Goal: Information Seeking & Learning: Learn about a topic

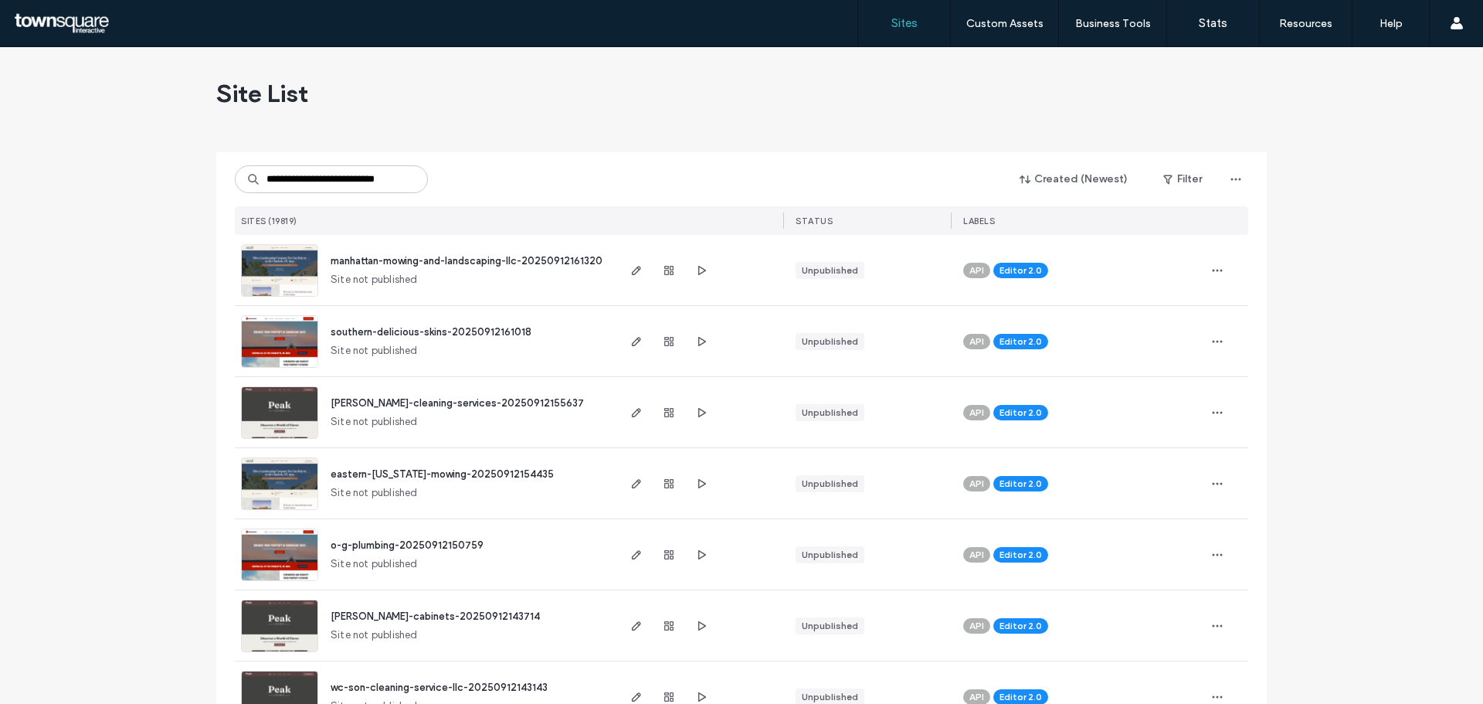
scroll to position [0, 15]
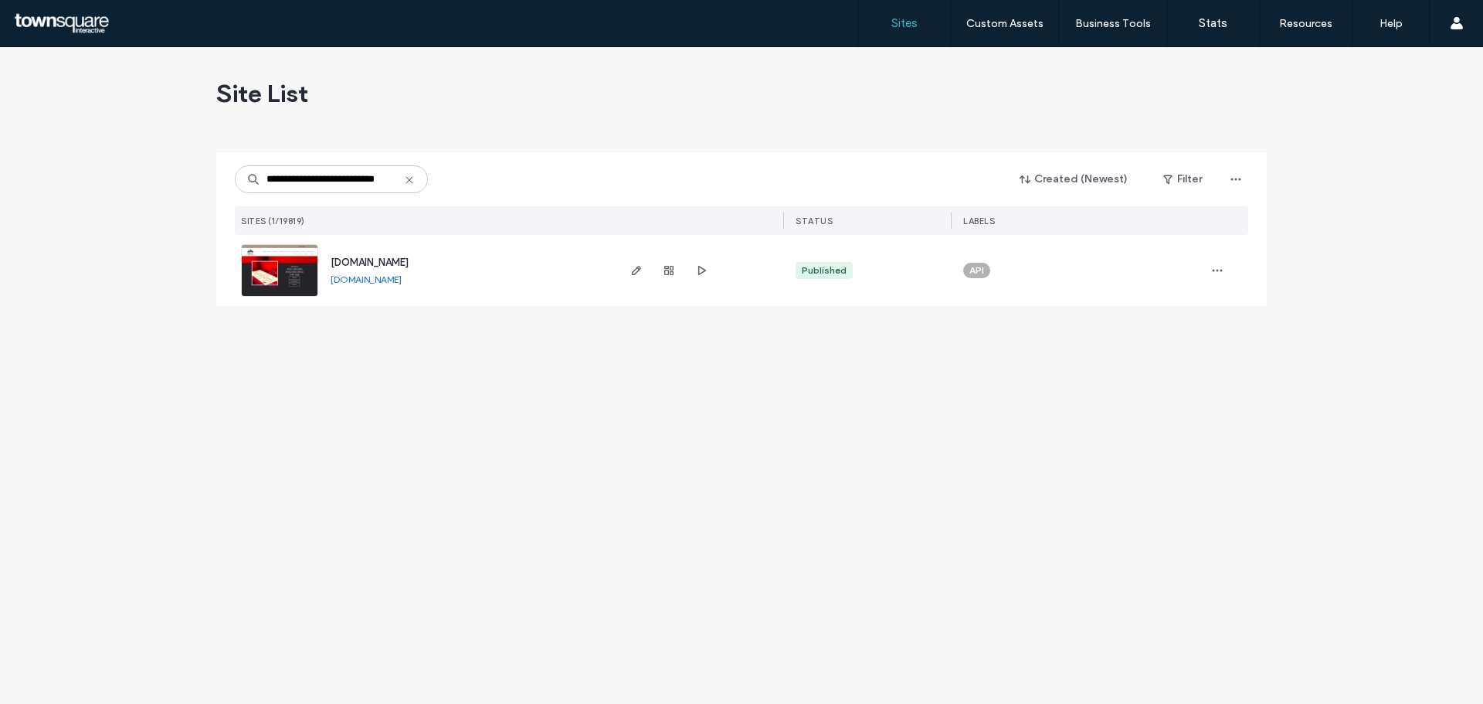
type input "**********"
click at [275, 279] on img at bounding box center [280, 297] width 76 height 105
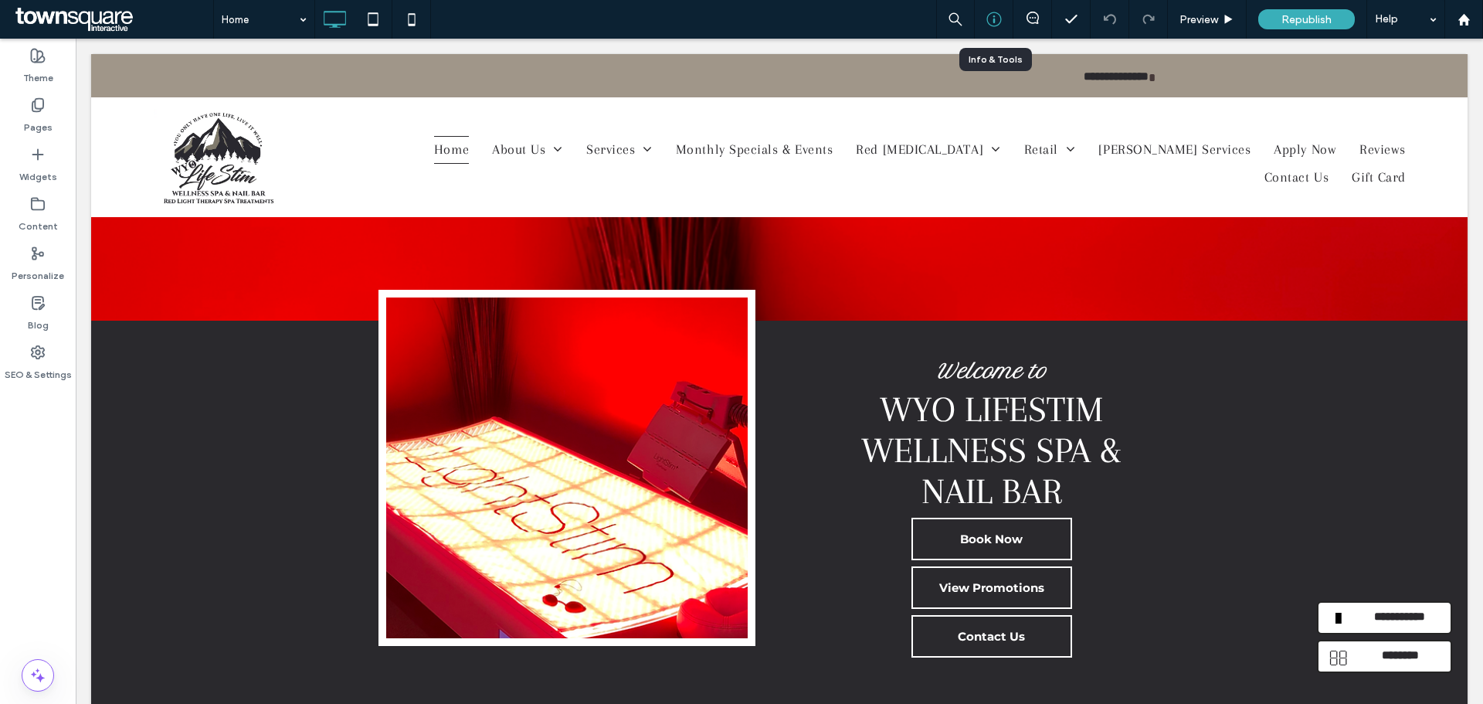
click at [999, 18] on icon at bounding box center [993, 19] width 15 height 15
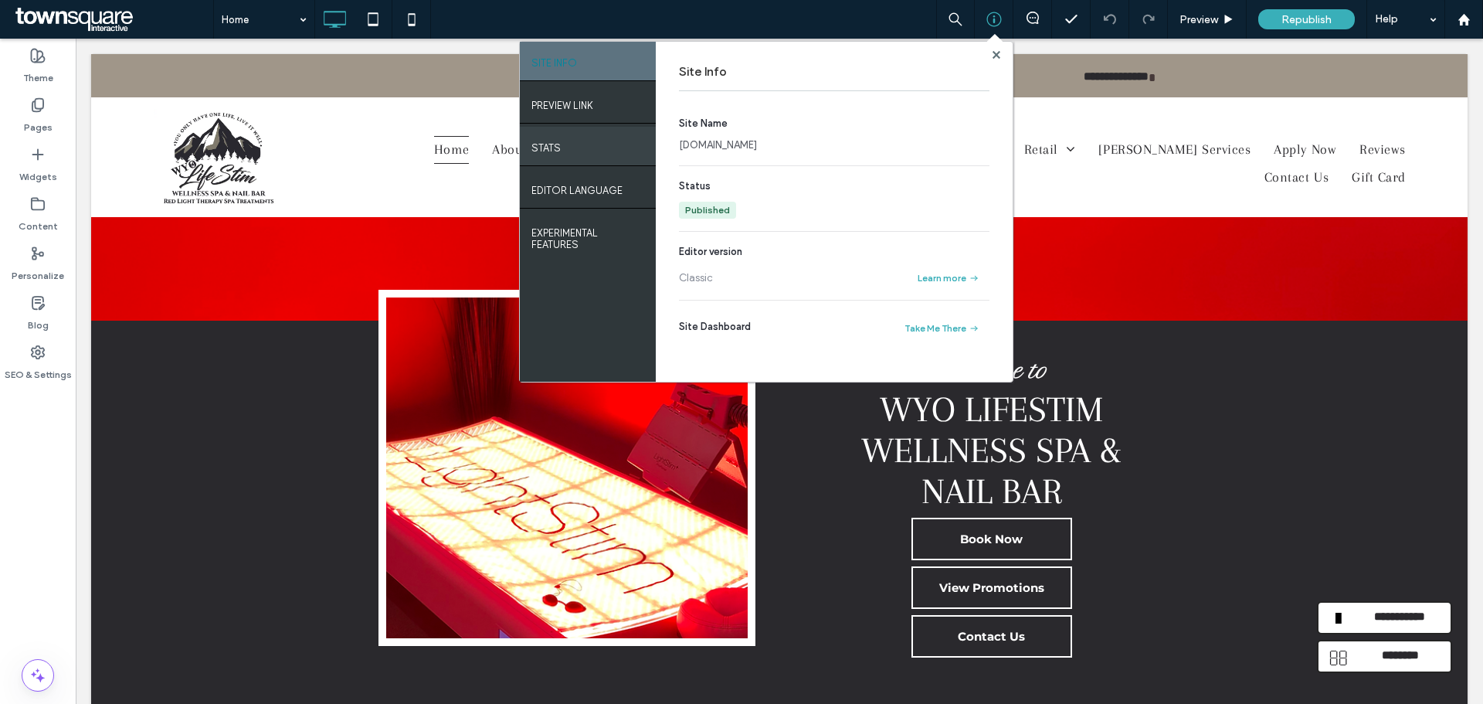
click at [592, 151] on div "STATS" at bounding box center [588, 146] width 136 height 39
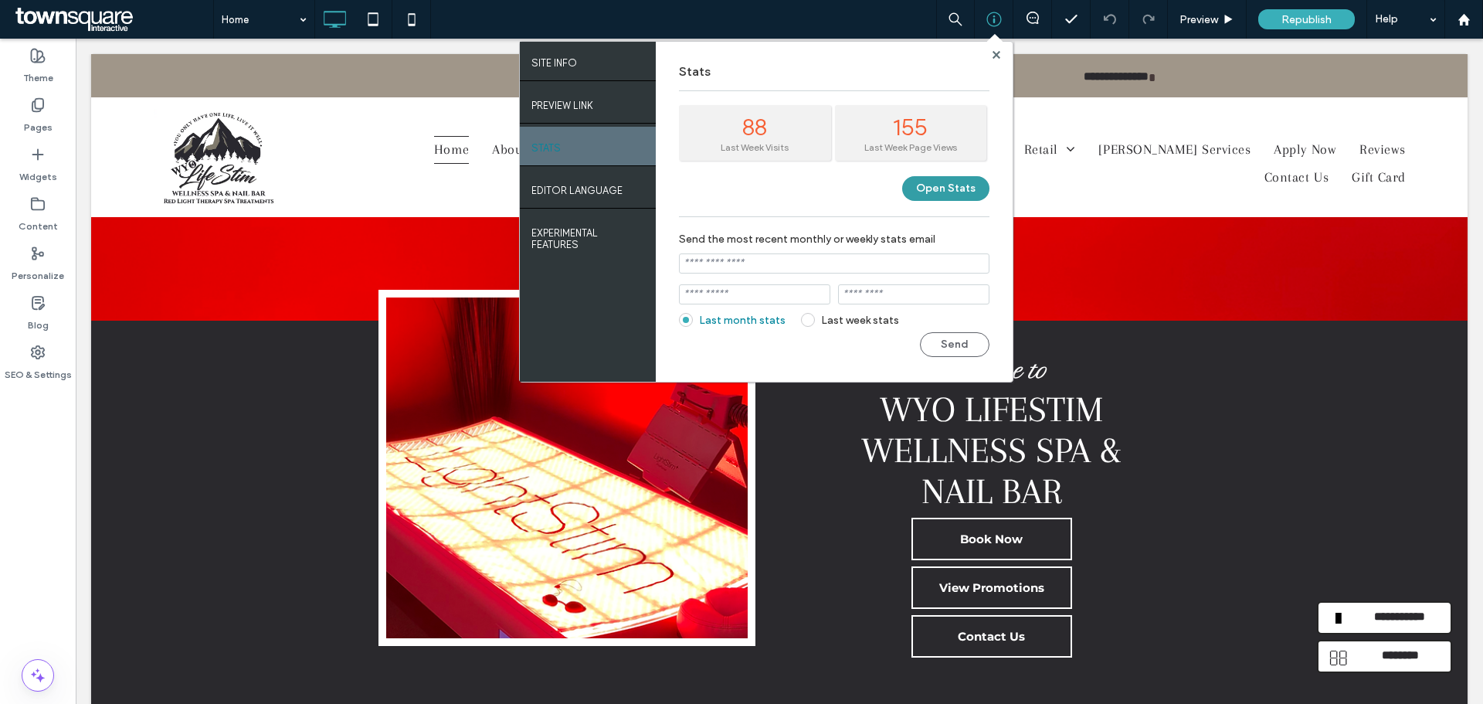
click at [936, 192] on button "Open Stats" at bounding box center [945, 188] width 87 height 25
click at [91, 23] on span at bounding box center [113, 19] width 202 height 31
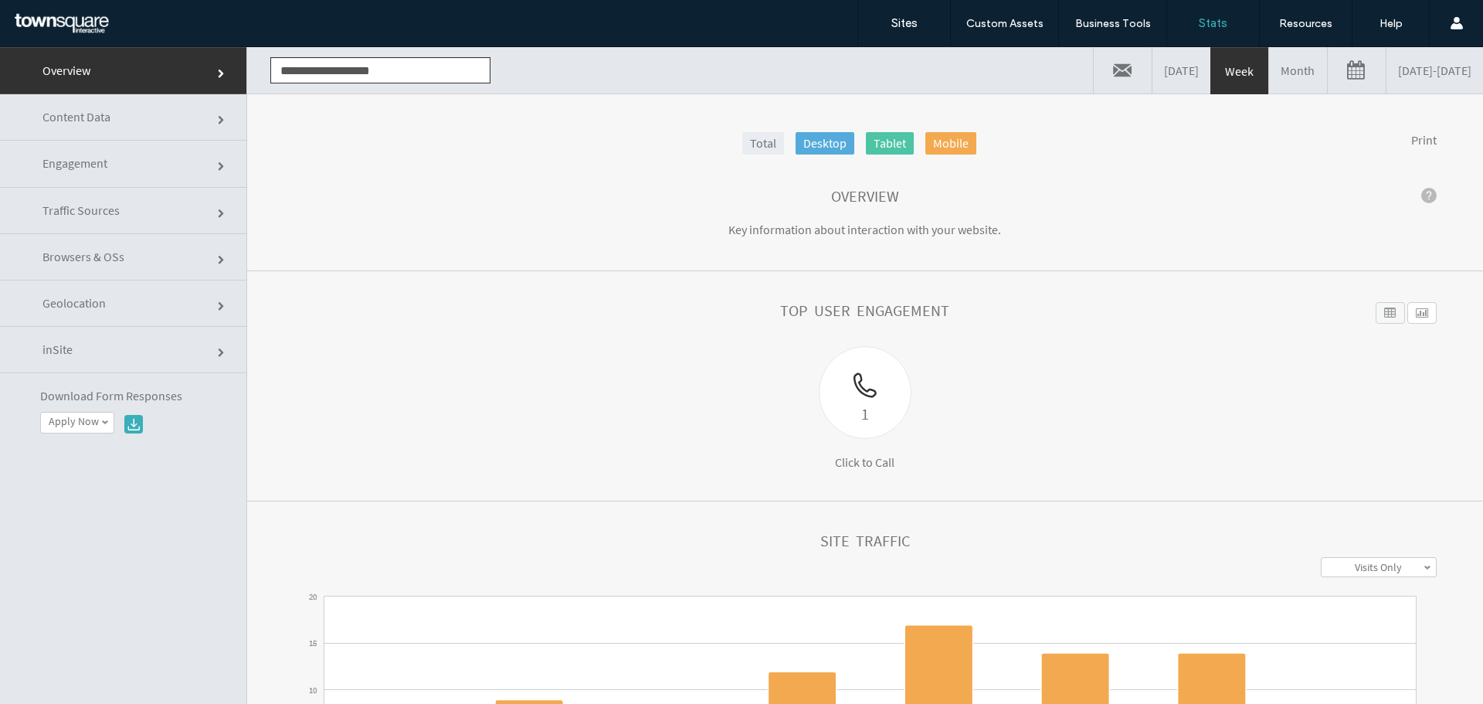
click at [198, 306] on link "Geolocation" at bounding box center [123, 303] width 246 height 46
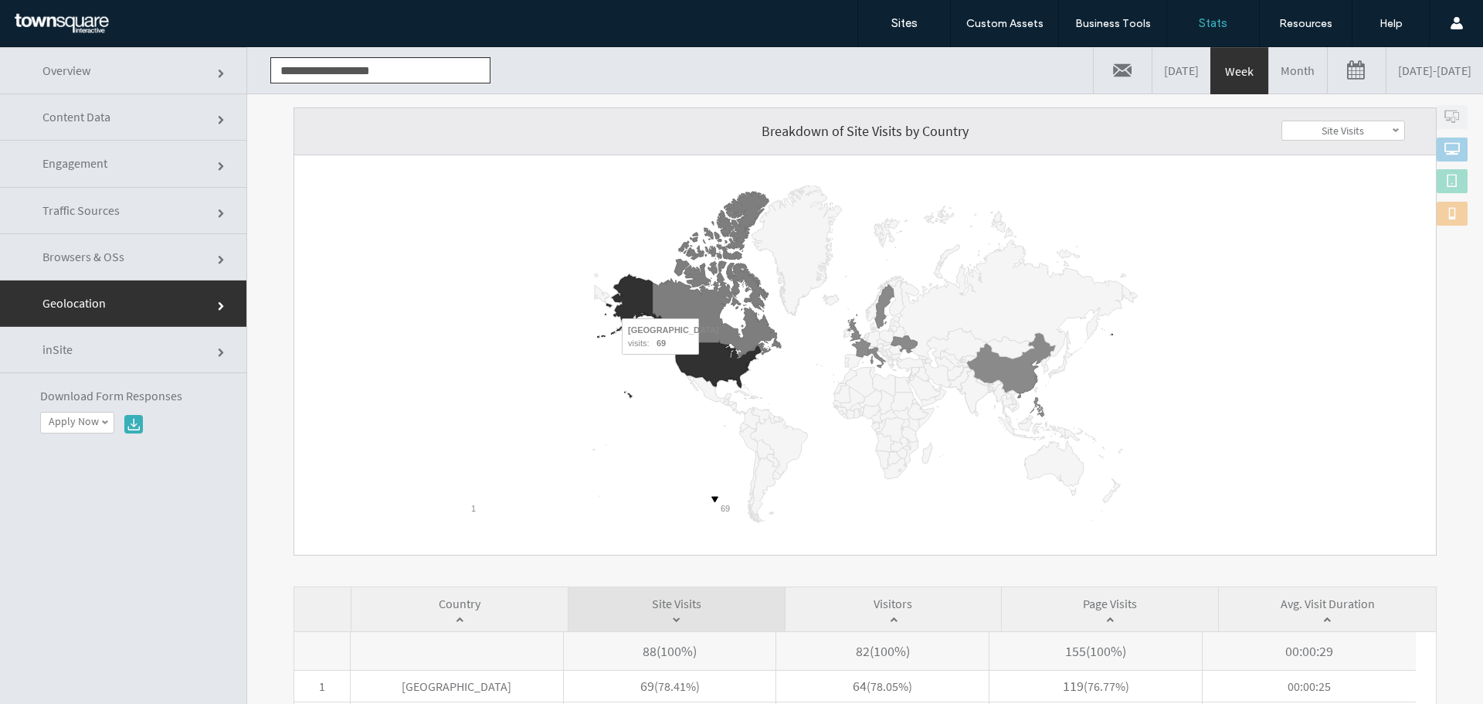
scroll to position [154, 0]
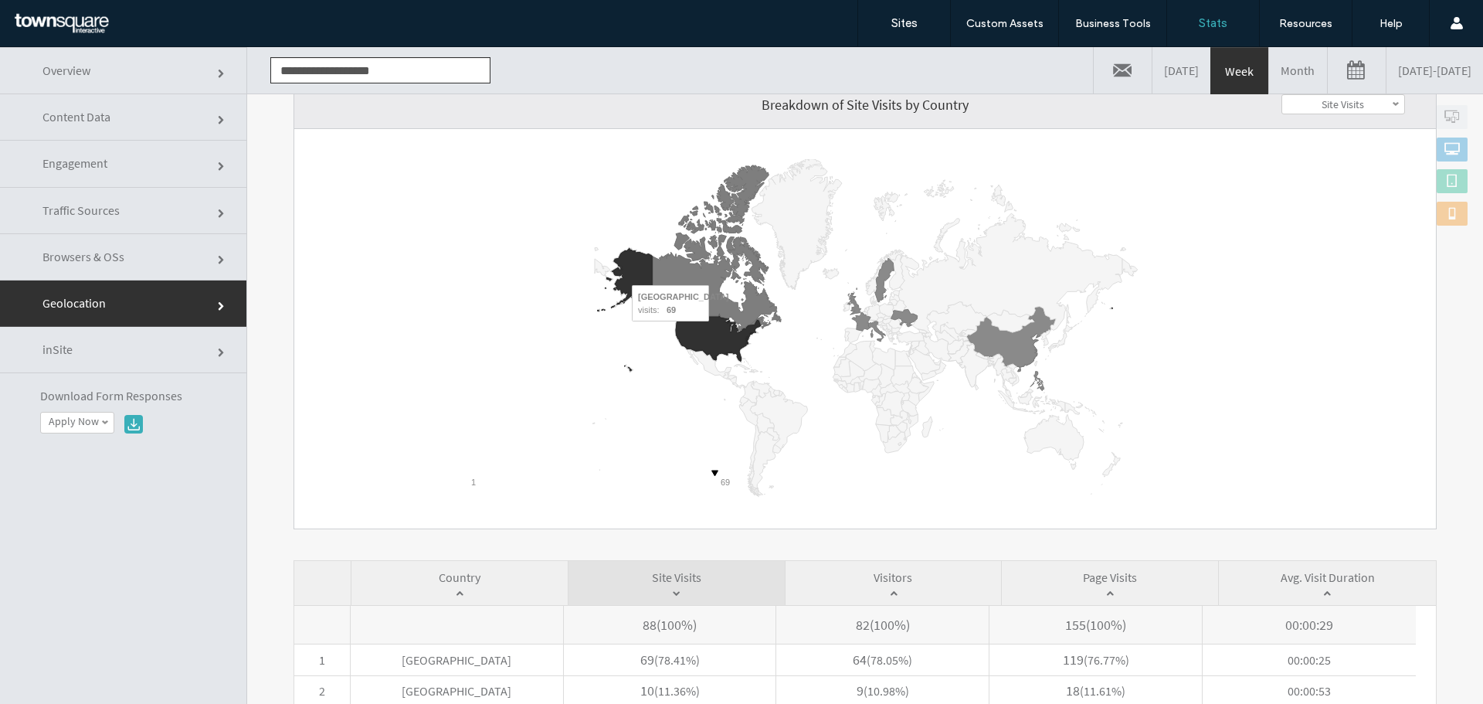
click at [713, 331] on icon "A chart." at bounding box center [718, 338] width 85 height 45
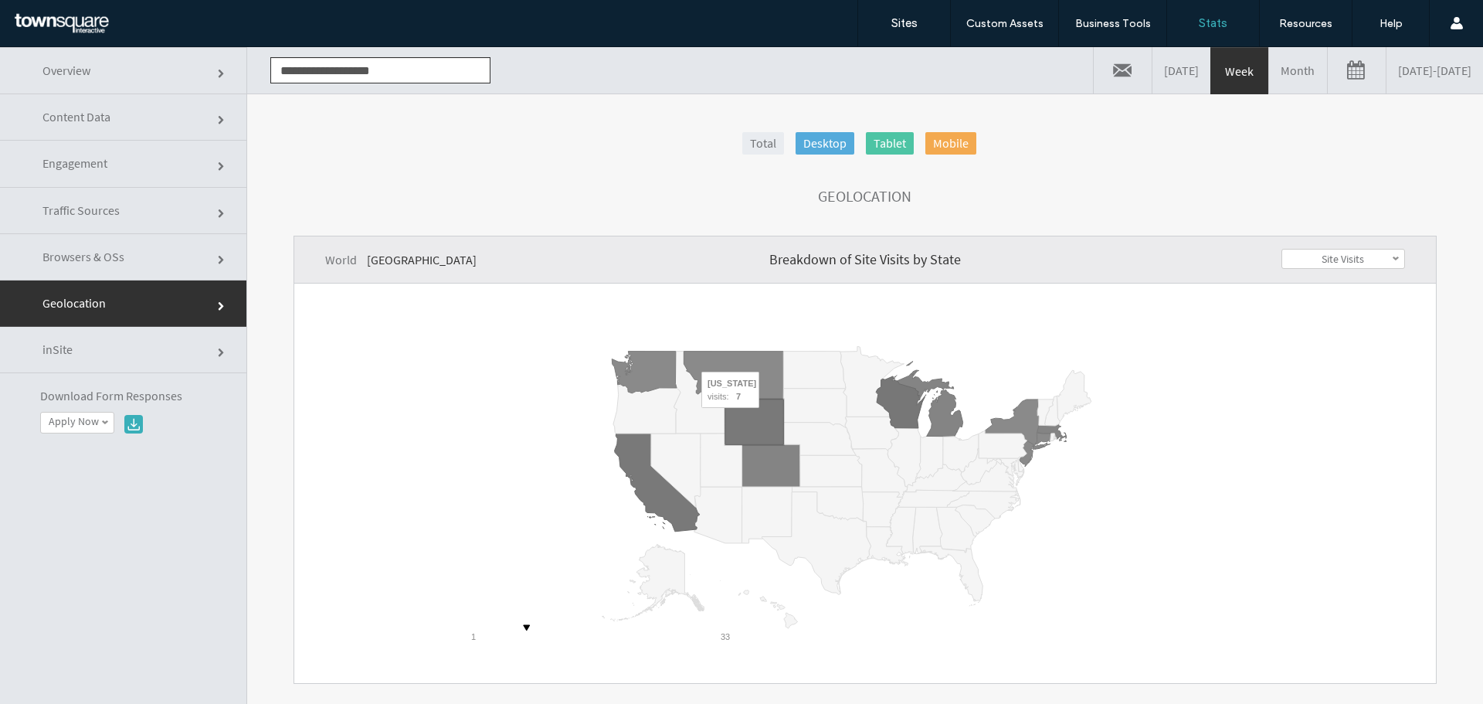
click at [763, 417] on icon "A chart." at bounding box center [754, 421] width 58 height 45
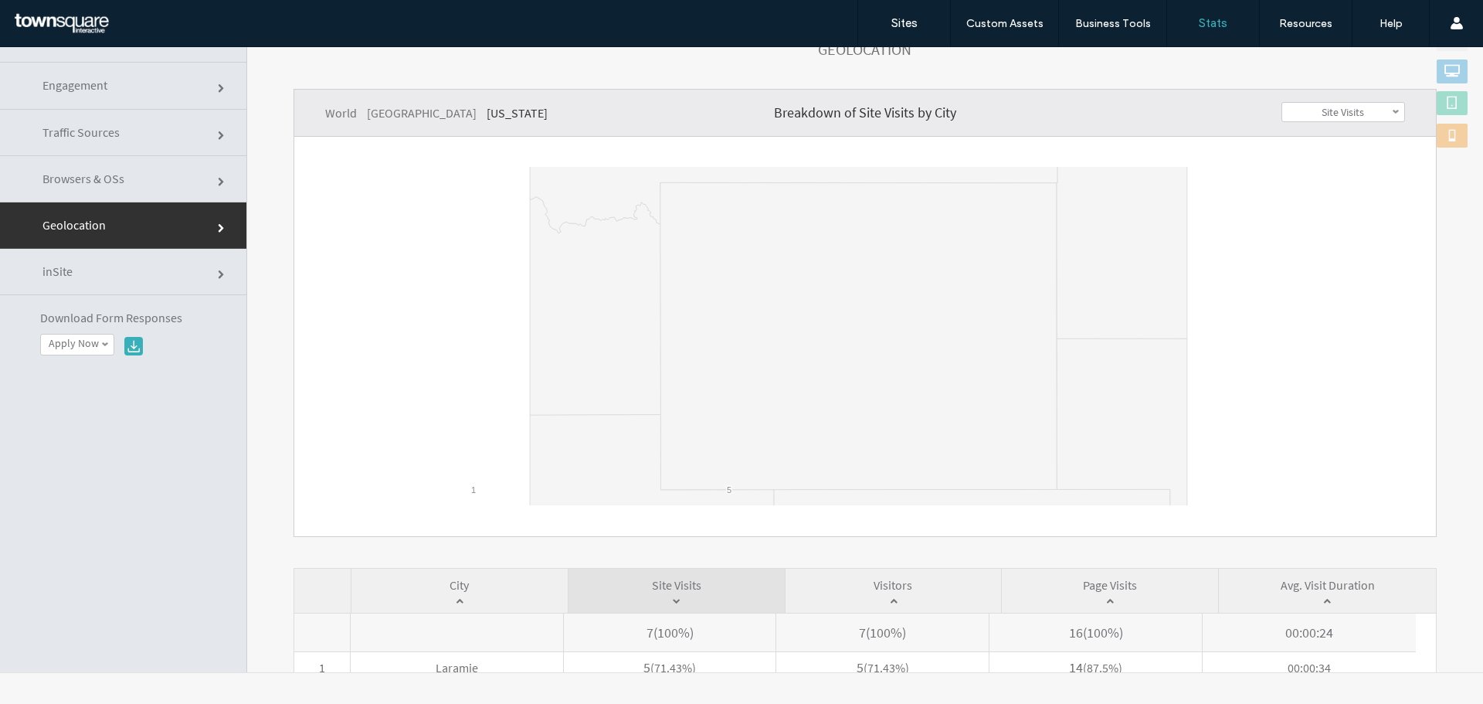
scroll to position [0, 0]
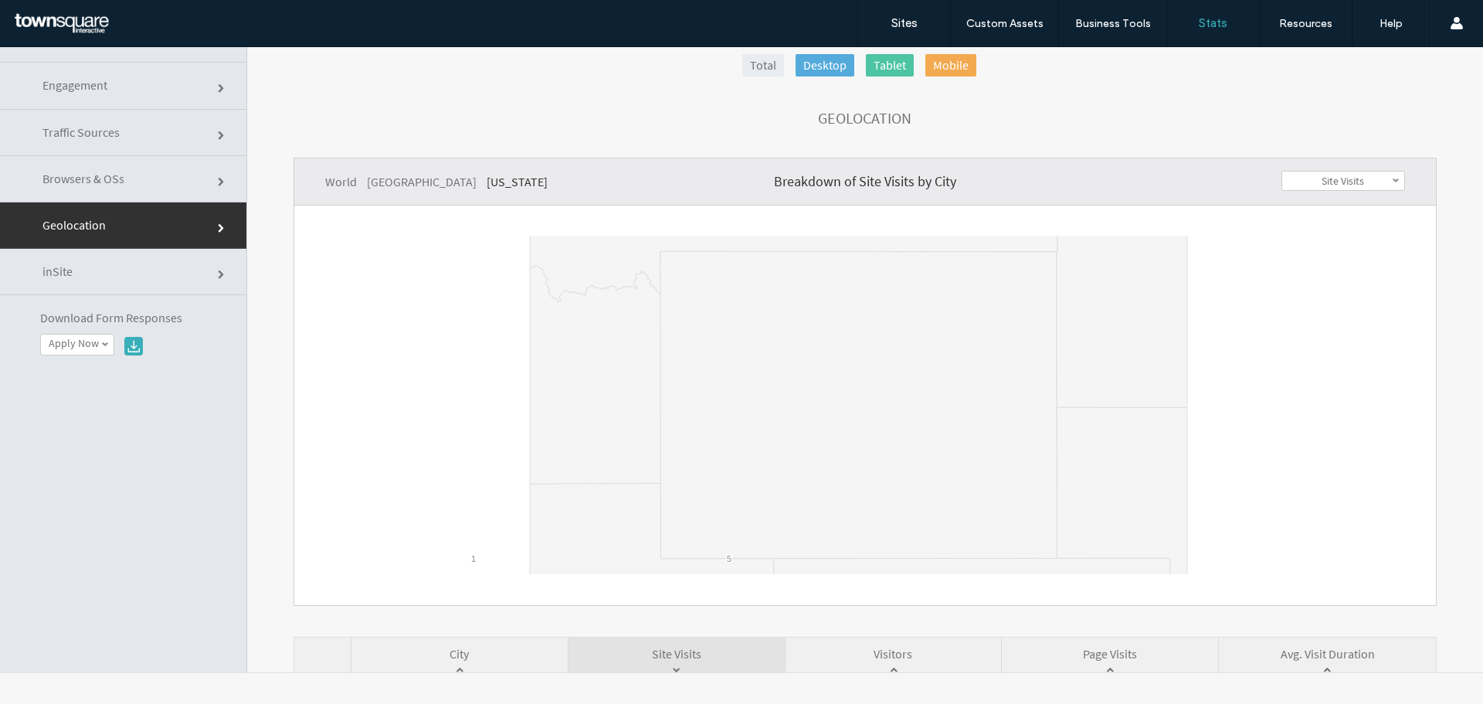
click at [137, 93] on link "Engagement" at bounding box center [123, 86] width 246 height 46
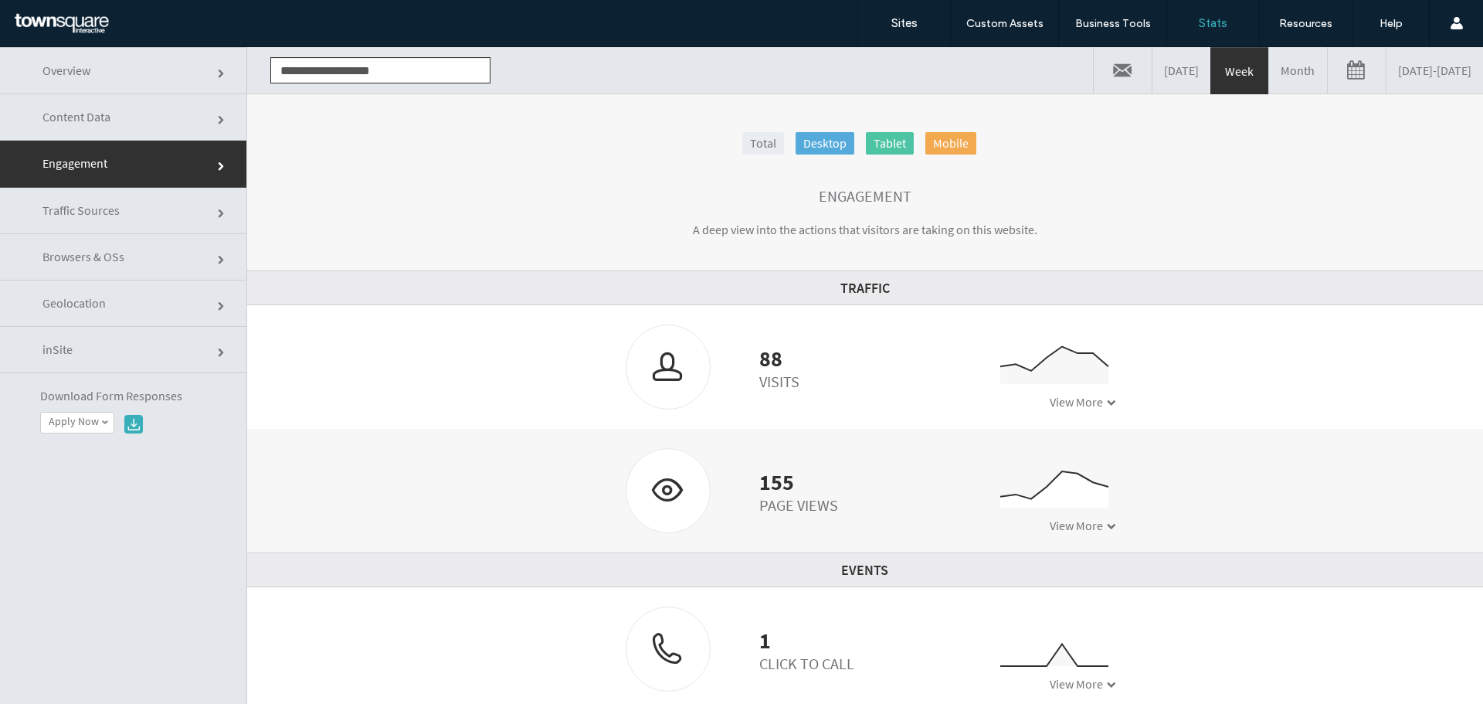
click at [161, 214] on link "Traffic Sources" at bounding box center [123, 211] width 246 height 46
